Goal: Information Seeking & Learning: Learn about a topic

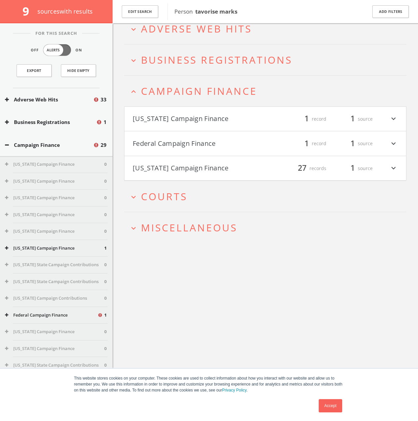
scroll to position [39, 0]
drag, startPoint x: 182, startPoint y: 144, endPoint x: 182, endPoint y: 134, distance: 10.0
click at [182, 143] on button "Federal Campaign Finance" at bounding box center [199, 143] width 133 height 11
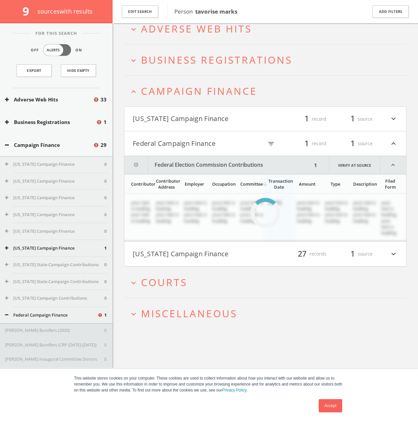
click at [180, 120] on button "[US_STATE] Campaign Finance" at bounding box center [199, 118] width 133 height 11
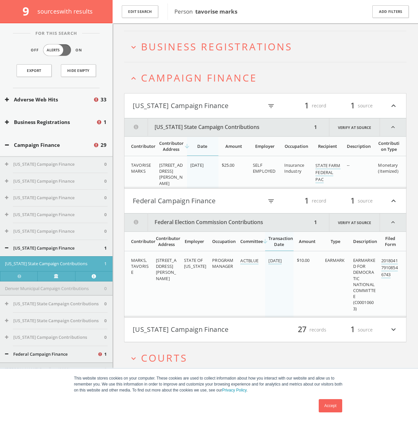
scroll to position [59, 0]
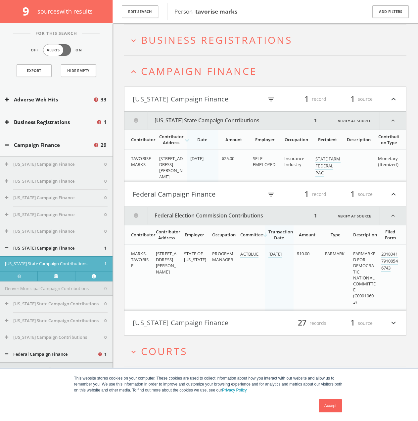
click at [182, 105] on h4 "[US_STATE] Campaign Finance filter_list 1 record 1 source expand_less" at bounding box center [266, 99] width 282 height 25
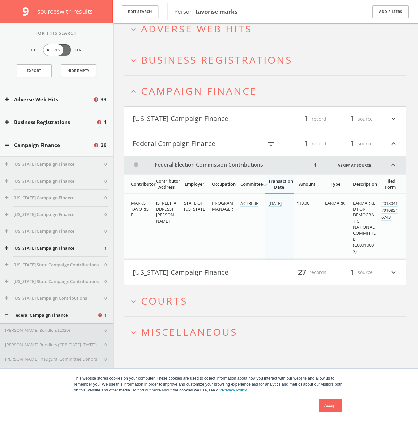
click at [184, 143] on button "Federal Campaign Finance" at bounding box center [198, 143] width 131 height 11
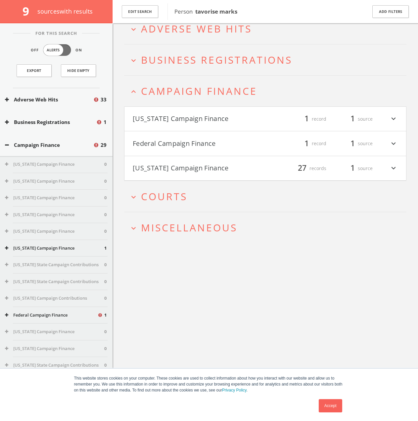
click at [181, 169] on button "[US_STATE] Campaign Finance" at bounding box center [199, 168] width 133 height 11
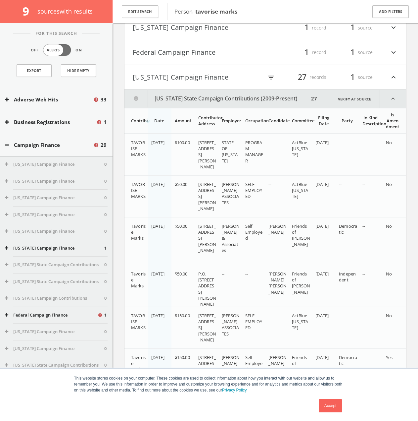
click at [183, 81] on button "[US_STATE] Campaign Finance" at bounding box center [198, 77] width 131 height 11
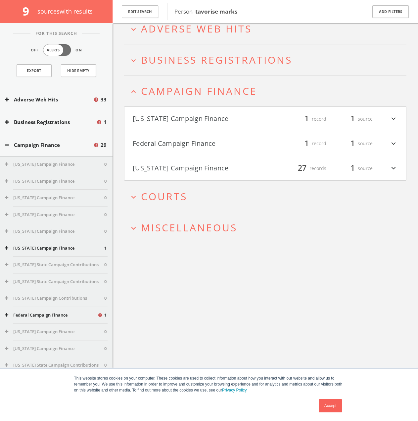
click at [175, 186] on h2 "expand_more Courts" at bounding box center [265, 196] width 283 height 31
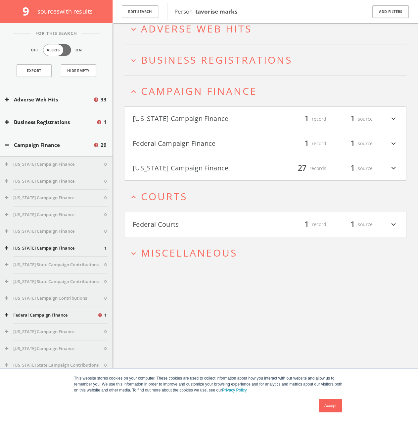
click at [168, 230] on h4 "Federal Courts filter_list 1 record 1 source expand_more" at bounding box center [266, 224] width 282 height 25
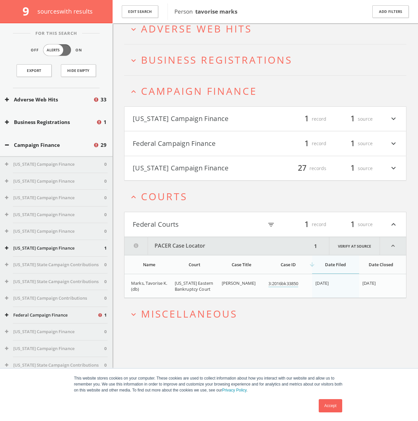
click at [191, 312] on span "Miscellaneous" at bounding box center [189, 314] width 96 height 14
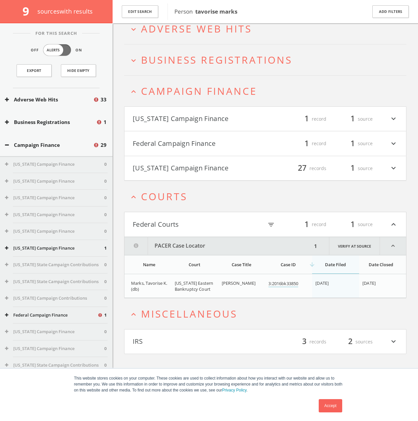
click at [219, 338] on button "IRS" at bounding box center [199, 341] width 133 height 11
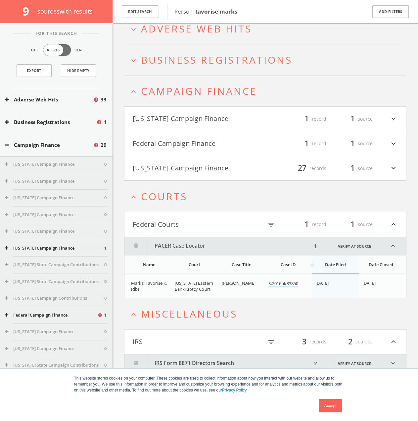
click at [329, 408] on link "Accept" at bounding box center [331, 405] width 24 height 13
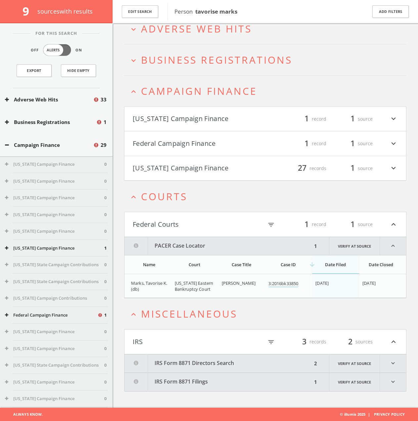
click at [224, 379] on button "IRS Form 8871 Filings" at bounding box center [219, 382] width 188 height 18
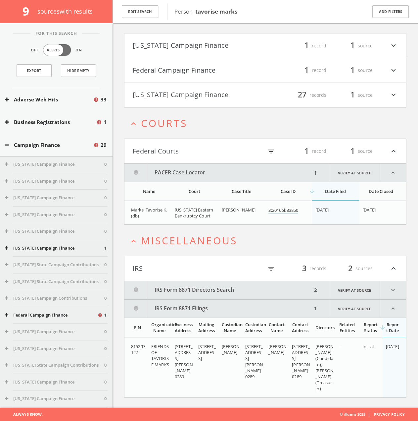
drag, startPoint x: 217, startPoint y: 361, endPoint x: 217, endPoint y: 357, distance: 4.3
click at [217, 361] on html "This website stores cookies on your computer. These cookies are used to collect…" at bounding box center [209, 154] width 418 height 533
click at [215, 290] on button "IRS Form 8871 Directors Search" at bounding box center [219, 290] width 188 height 18
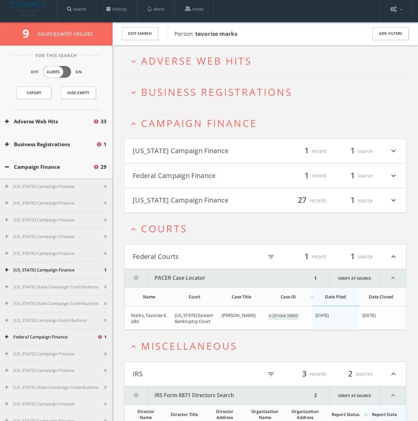
scroll to position [0, 0]
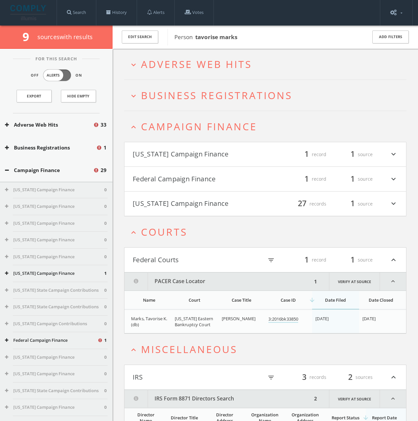
drag, startPoint x: 116, startPoint y: 267, endPoint x: 116, endPoint y: 255, distance: 11.6
click at [221, 96] on span "Business Registrations" at bounding box center [216, 95] width 151 height 14
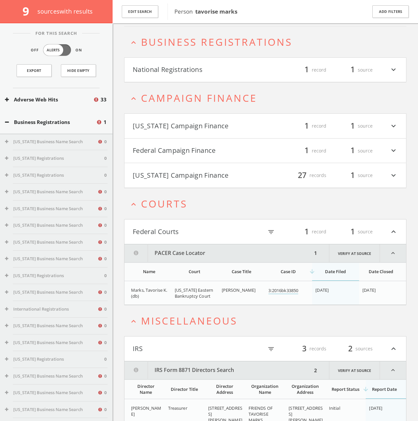
click at [213, 73] on html "This website stores cookies on your computer. These cookies are used to collect…" at bounding box center [209, 261] width 418 height 637
click at [190, 71] on button "National Registrations" at bounding box center [199, 69] width 133 height 11
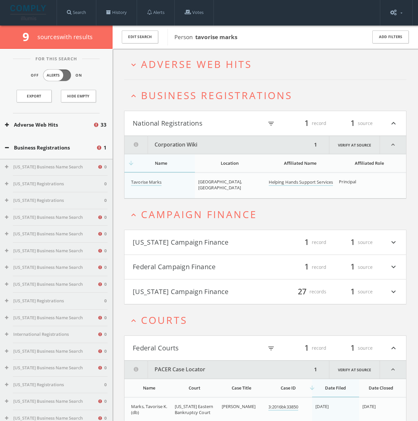
click at [218, 69] on span "Adverse Web Hits" at bounding box center [196, 64] width 111 height 14
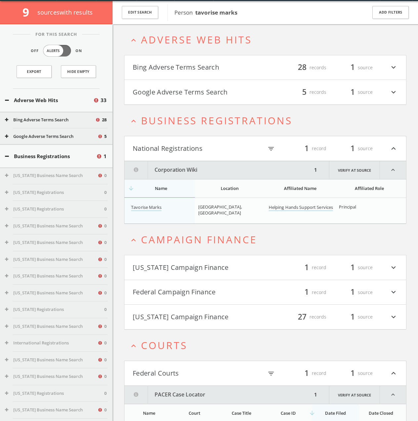
scroll to position [26, 0]
